Goal: Task Accomplishment & Management: Use online tool/utility

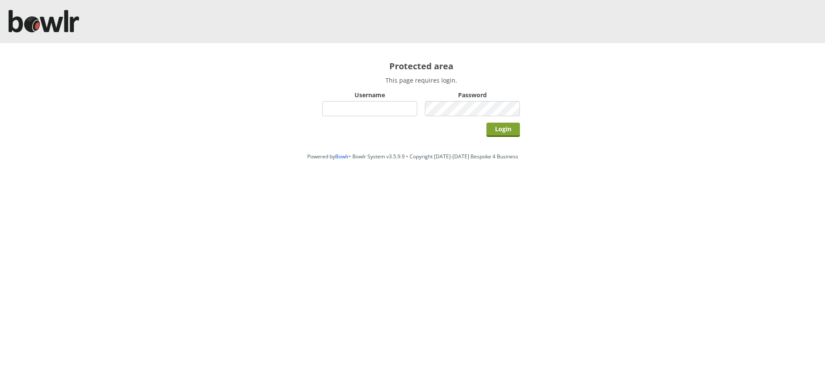
type input "hornseaindoorbowlsclub"
click at [495, 134] on input "Login" at bounding box center [504, 130] width 34 height 14
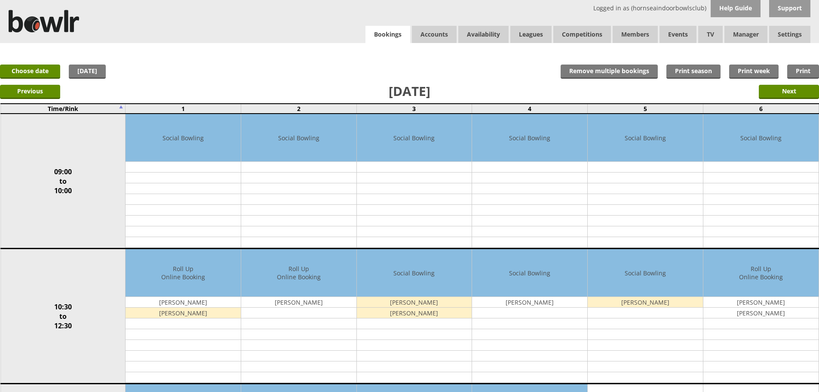
click at [387, 34] on link "Bookings" at bounding box center [387, 35] width 45 height 18
click at [764, 88] on input "Next" at bounding box center [789, 92] width 60 height 14
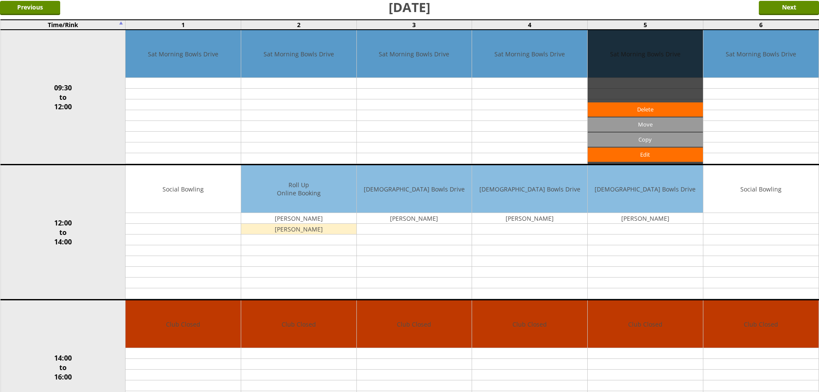
scroll to position [86, 0]
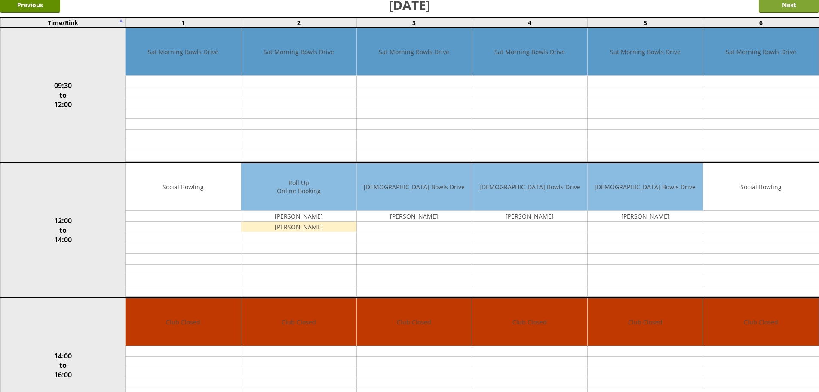
click at [773, 9] on input "Next" at bounding box center [789, 6] width 60 height 14
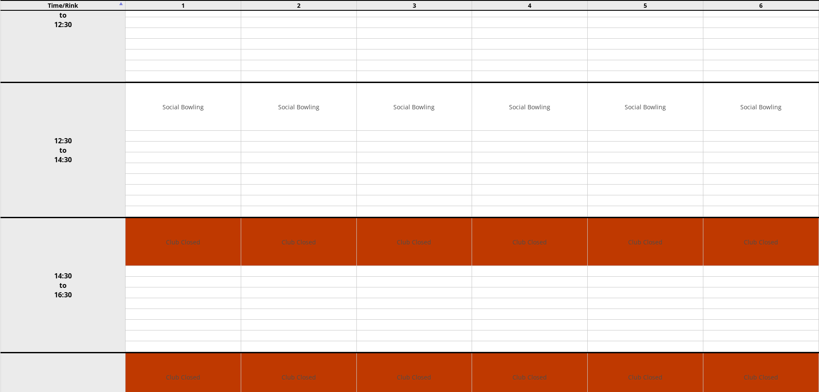
scroll to position [344, 0]
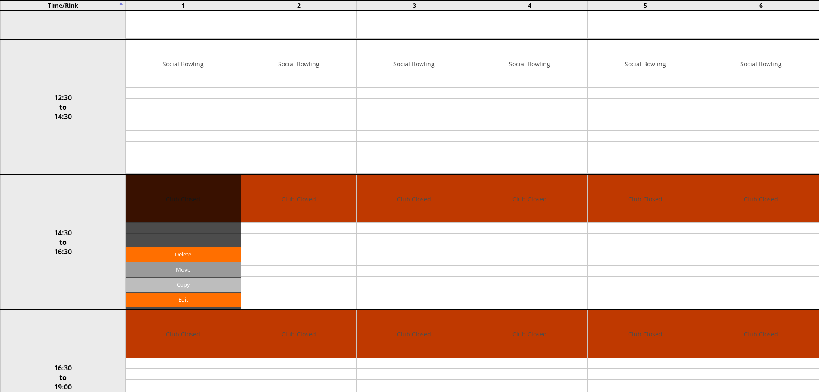
click at [204, 288] on input "Copy" at bounding box center [183, 284] width 115 height 14
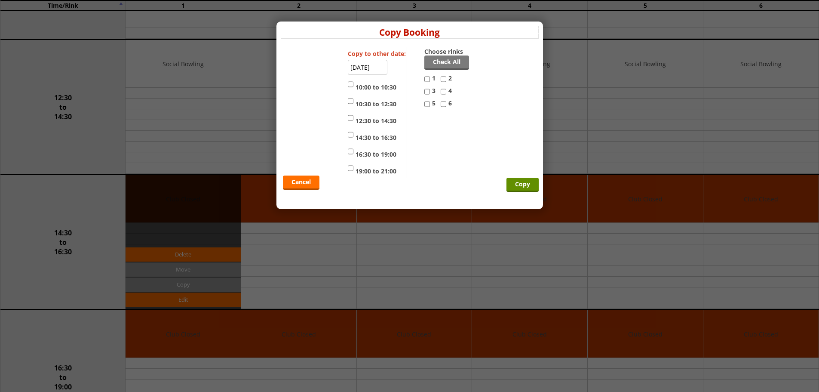
click at [356, 123] on label "12:30 to 14:30" at bounding box center [372, 119] width 49 height 12
click at [353, 123] on input "12:30 to 14:30" at bounding box center [351, 118] width 6 height 10
checkbox input "true"
click at [442, 66] on link "Check All" at bounding box center [446, 62] width 45 height 14
checkbox input "true"
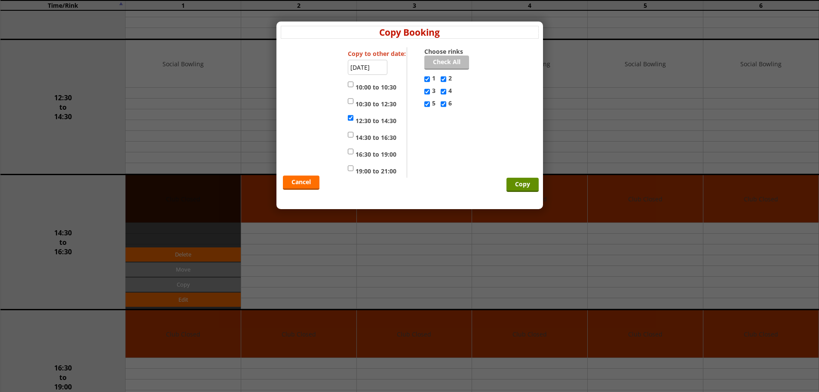
checkbox input "true"
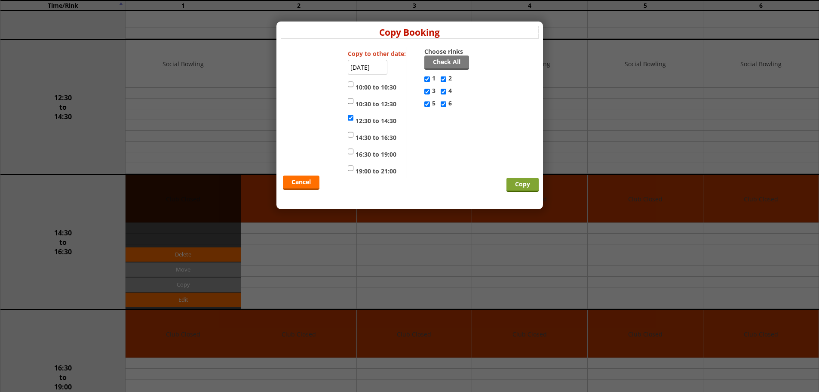
click at [510, 182] on input "Copy" at bounding box center [522, 185] width 32 height 14
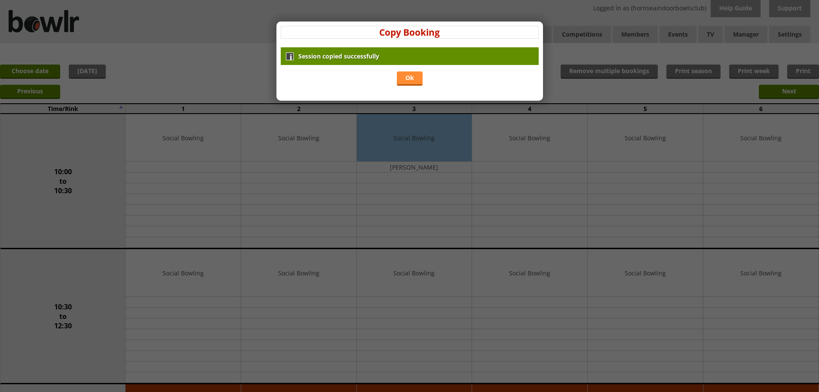
click at [411, 84] on link "Ok" at bounding box center [410, 78] width 26 height 14
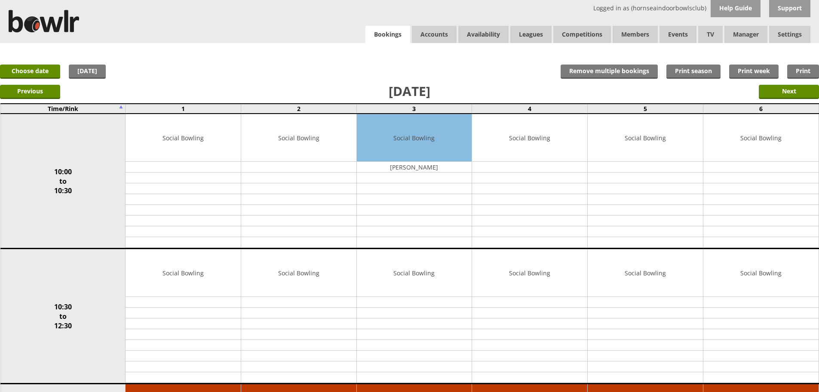
click at [383, 35] on link "Bookings" at bounding box center [387, 35] width 45 height 18
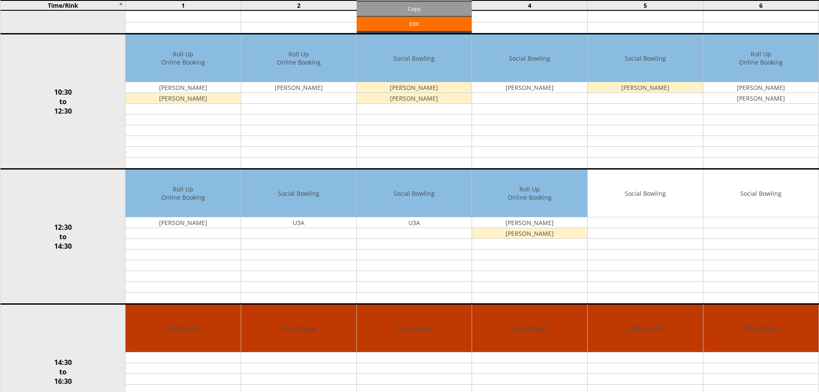
scroll to position [215, 0]
